Goal: Task Accomplishment & Management: Manage account settings

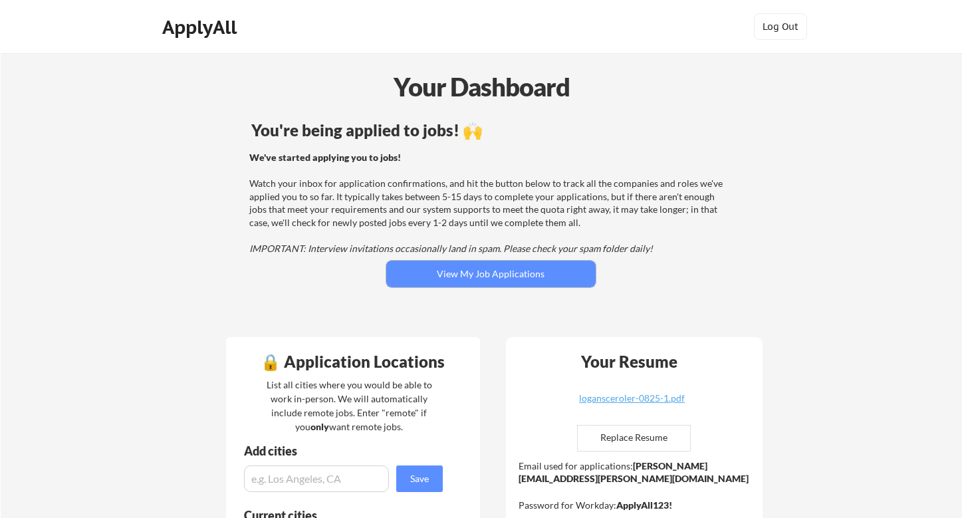
drag, startPoint x: 452, startPoint y: 277, endPoint x: 440, endPoint y: 216, distance: 62.3
click at [440, 215] on div "You're being applied to jobs! 🙌 We've started applying you to jobs! Watch your …" at bounding box center [491, 222] width 537 height 212
click at [434, 255] on div "We've started applying you to jobs! Watch your inbox for application confirmati…" at bounding box center [488, 203] width 479 height 104
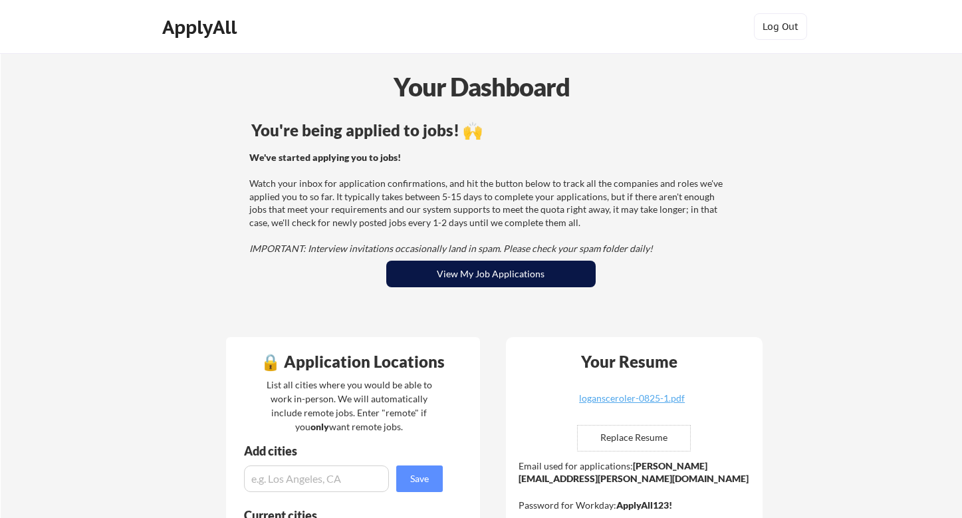
click at [428, 271] on button "View My Job Applications" at bounding box center [490, 274] width 209 height 27
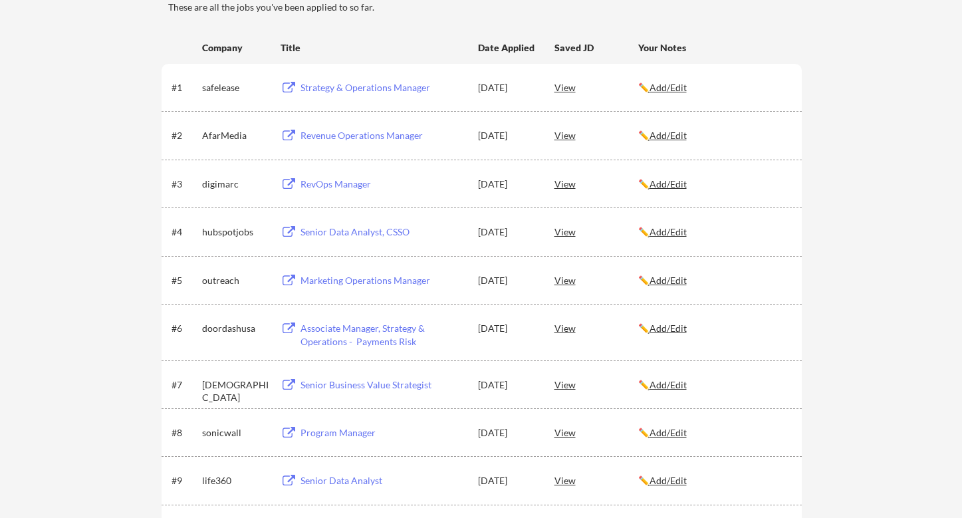
scroll to position [198, 0]
click at [327, 183] on div "RevOps Manager" at bounding box center [383, 182] width 165 height 13
click at [367, 84] on div "Strategy & Operations Manager" at bounding box center [383, 86] width 165 height 13
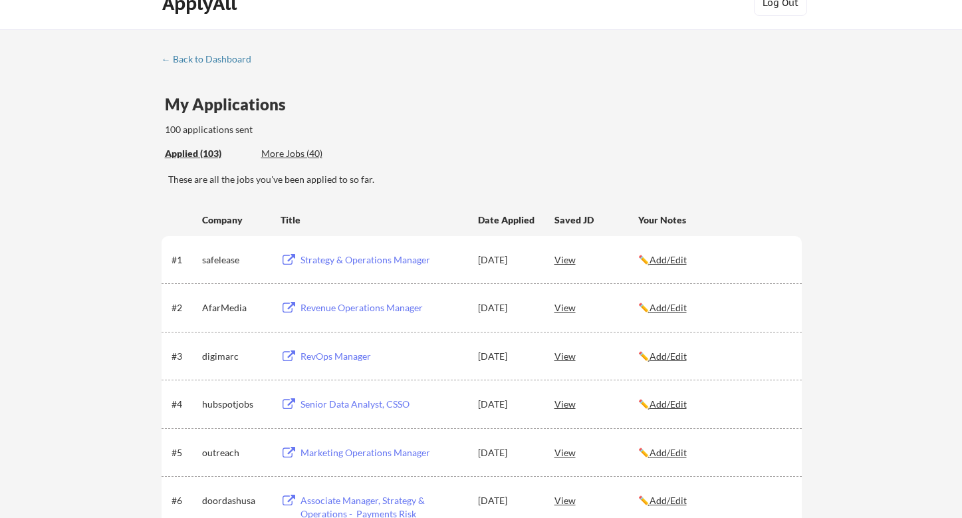
scroll to position [25, 0]
click at [353, 306] on div "Revenue Operations Manager" at bounding box center [383, 307] width 165 height 13
